Goal: Find specific page/section: Find specific page/section

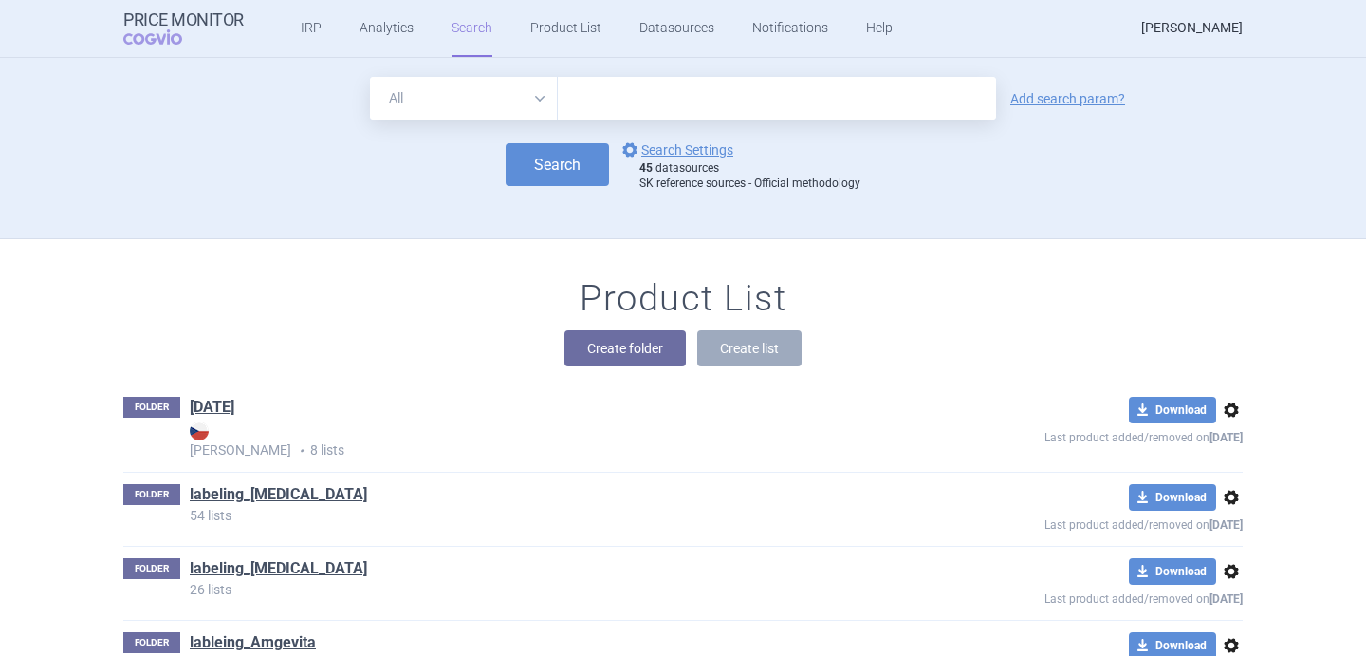
click at [1153, 29] on link "[PERSON_NAME]" at bounding box center [1192, 28] width 102 height 57
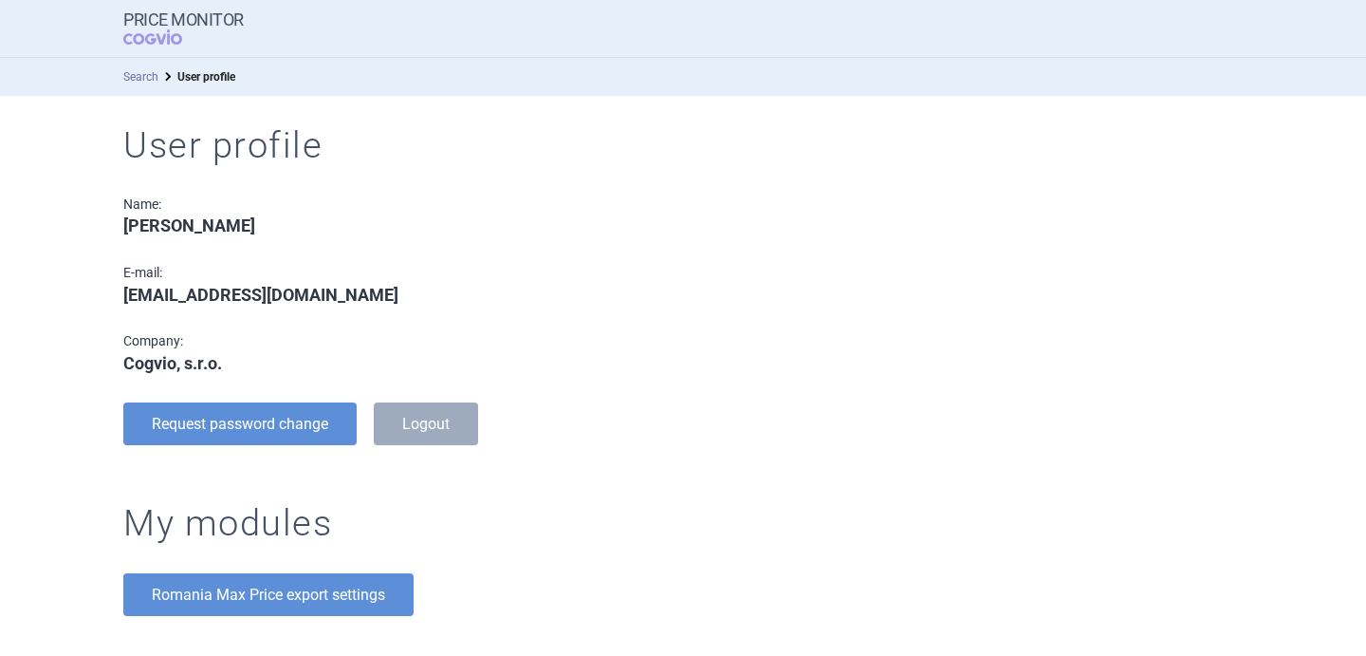
click at [155, 75] on link "Search" at bounding box center [140, 76] width 35 height 13
